Goal: Task Accomplishment & Management: Manage account settings

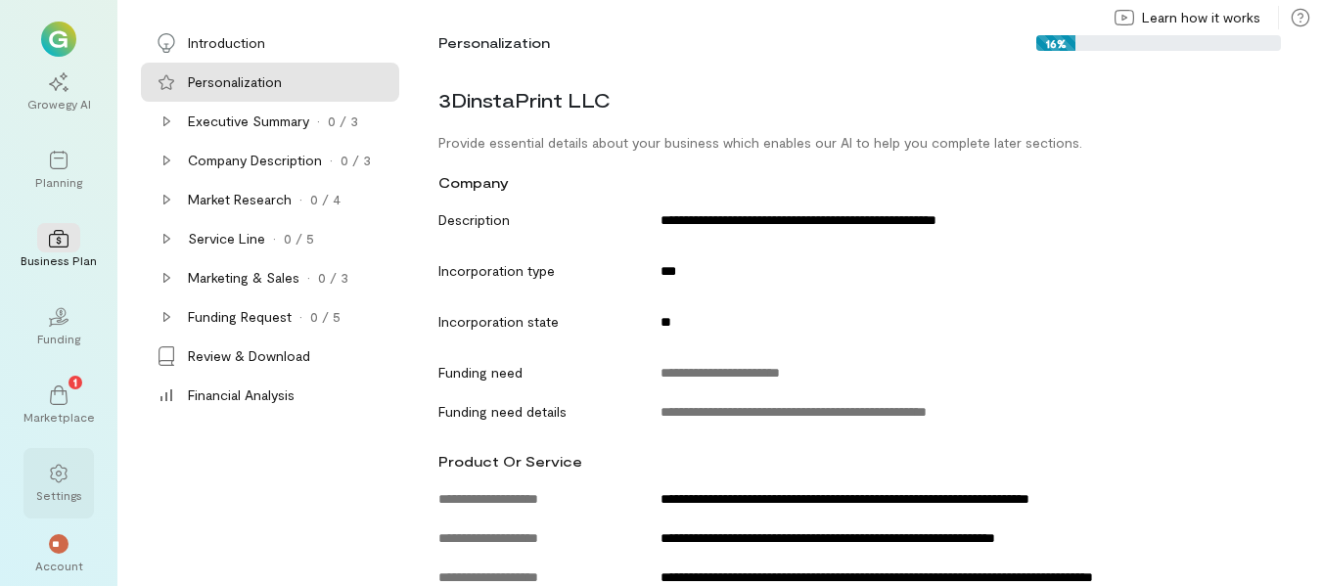
click at [63, 472] on icon at bounding box center [59, 474] width 20 height 20
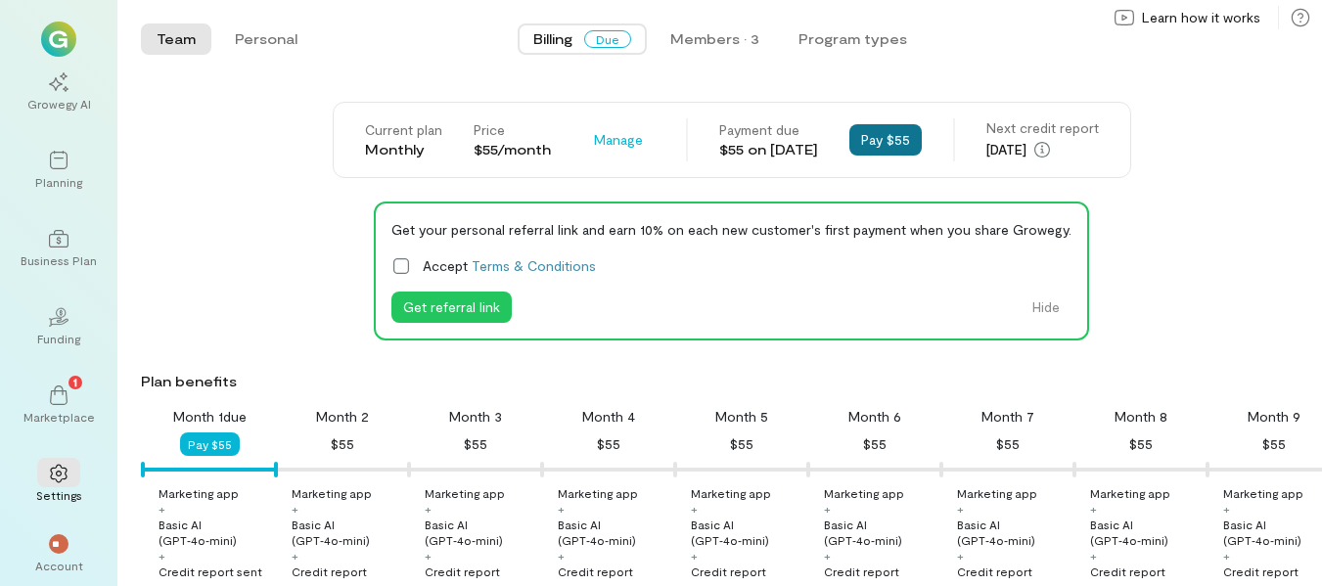
click at [898, 141] on button "Pay $55" at bounding box center [885, 139] width 72 height 31
